Goal: Check status: Check status

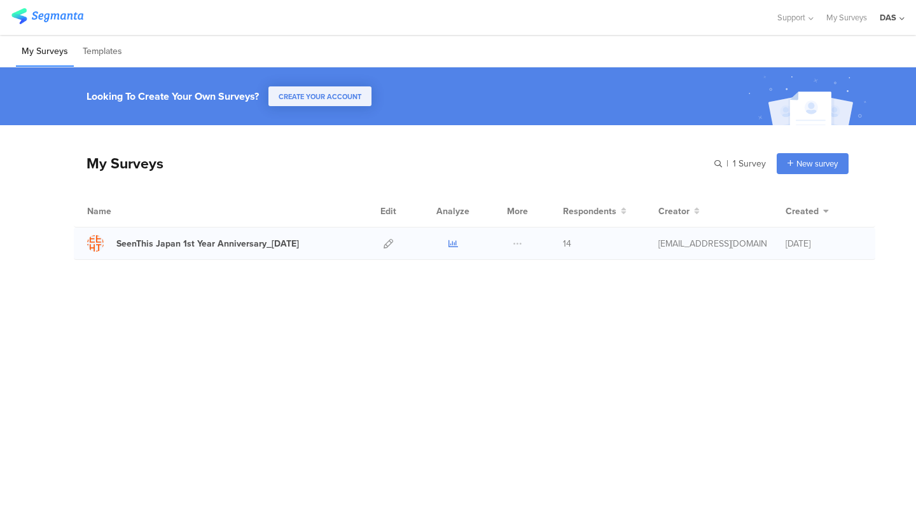
click at [453, 238] on link at bounding box center [453, 244] width 10 height 32
